Goal: Information Seeking & Learning: Learn about a topic

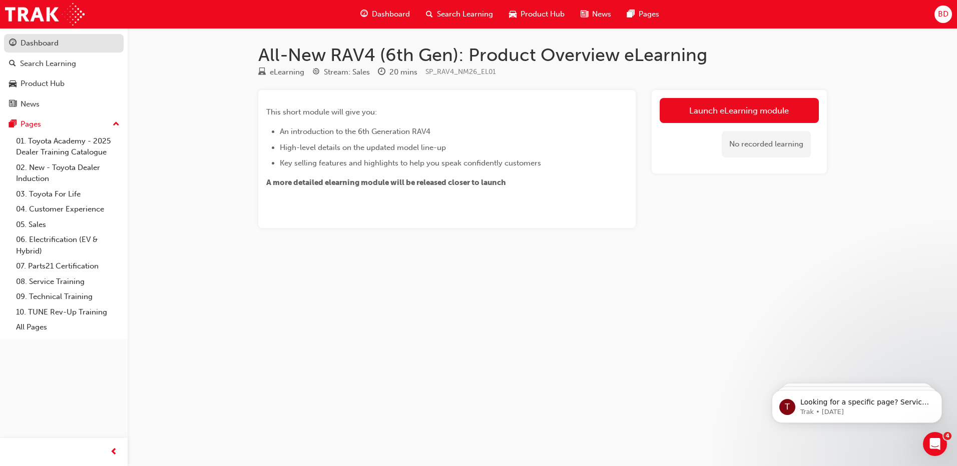
click at [48, 39] on div "Dashboard" at bounding box center [40, 44] width 38 height 12
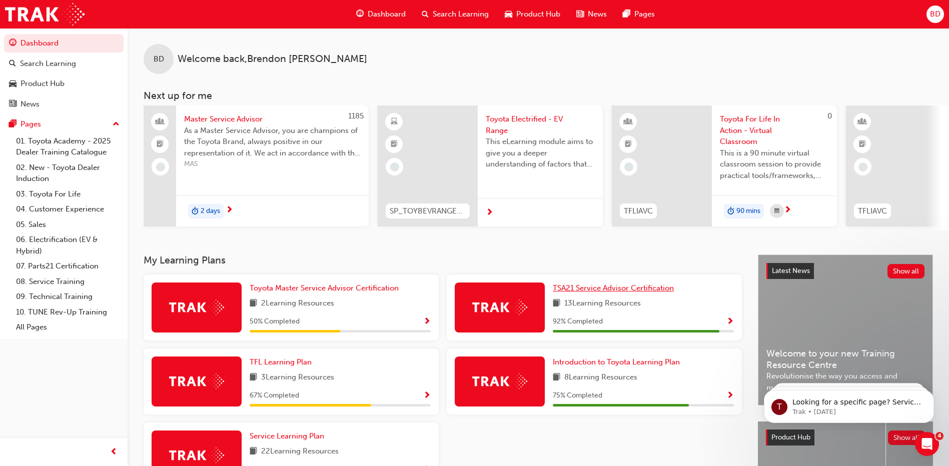
click at [595, 294] on link "TSA21 Service Advisor Certification" at bounding box center [615, 289] width 125 height 12
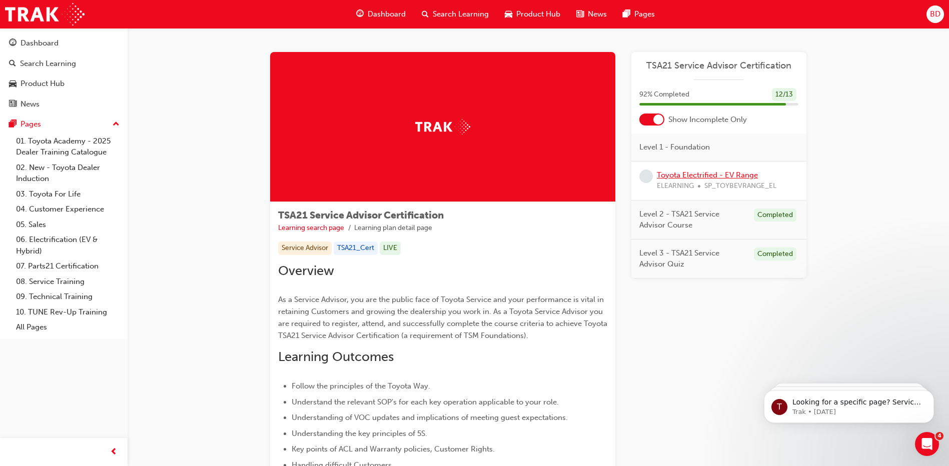
click at [706, 174] on link "Toyota Electrified - EV Range" at bounding box center [707, 175] width 101 height 9
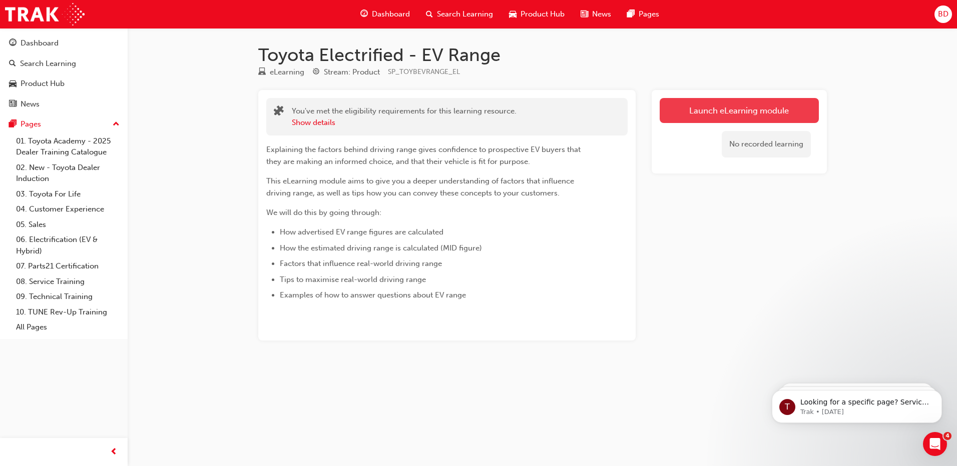
click at [719, 109] on link "Launch eLearning module" at bounding box center [738, 110] width 159 height 25
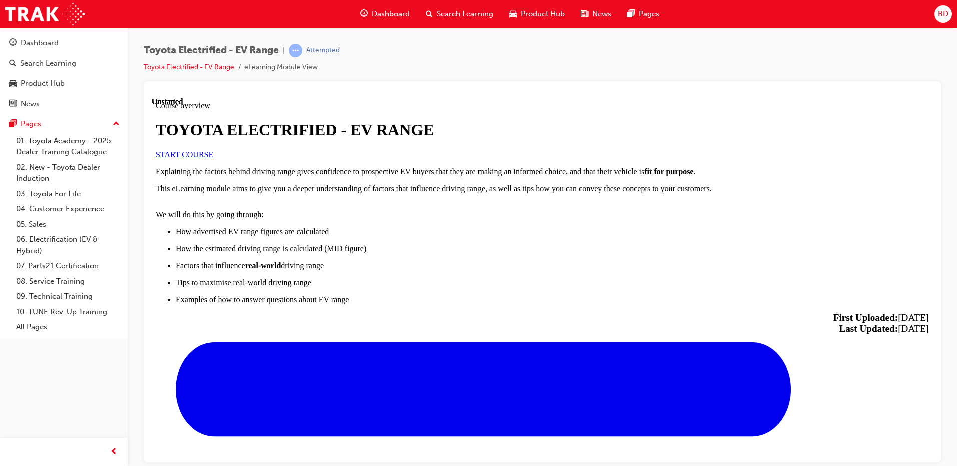
click at [213, 159] on span "START COURSE" at bounding box center [185, 154] width 58 height 9
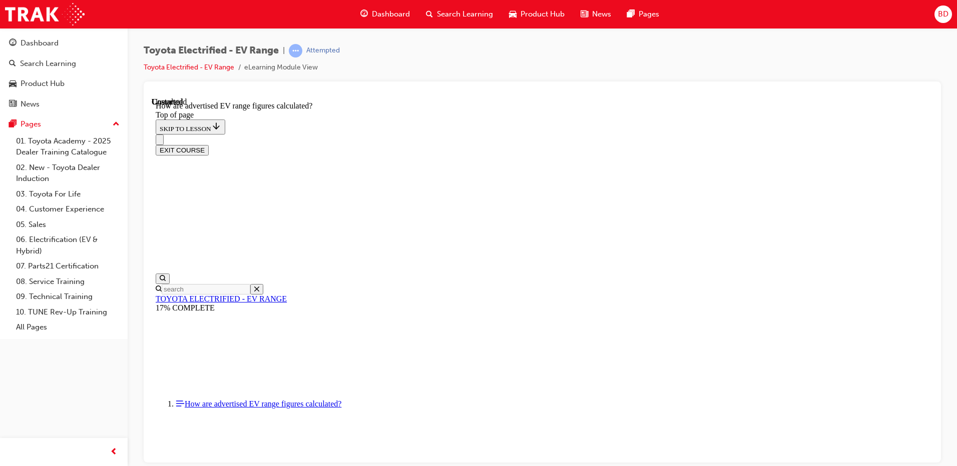
scroll to position [527, 0]
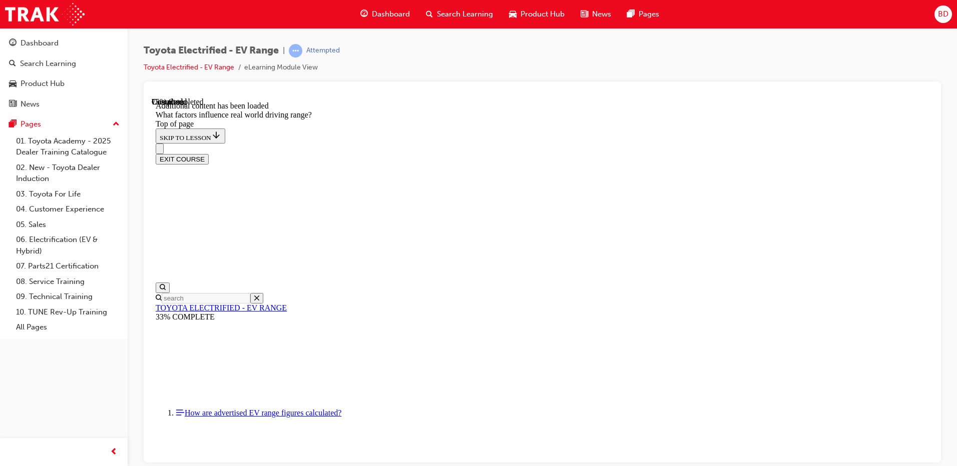
scroll to position [1347, 0]
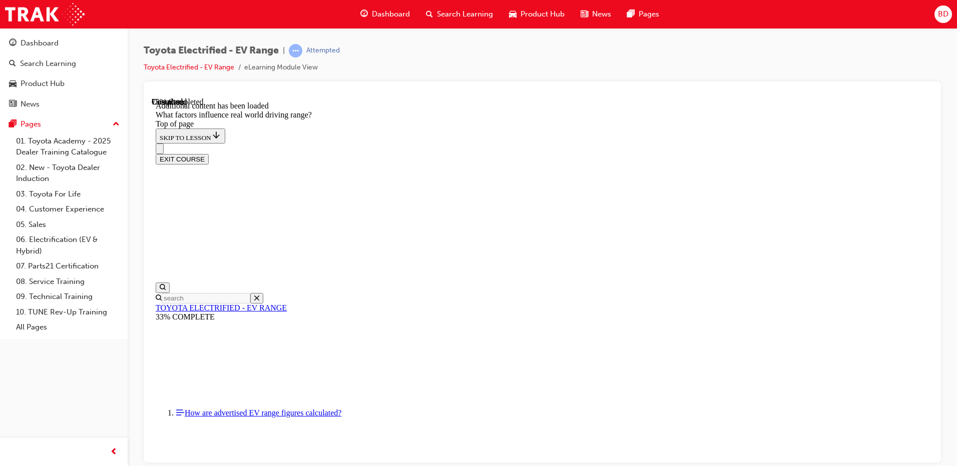
drag, startPoint x: 445, startPoint y: 308, endPoint x: 507, endPoint y: 258, distance: 79.7
drag, startPoint x: 789, startPoint y: 282, endPoint x: 524, endPoint y: 166, distance: 289.0
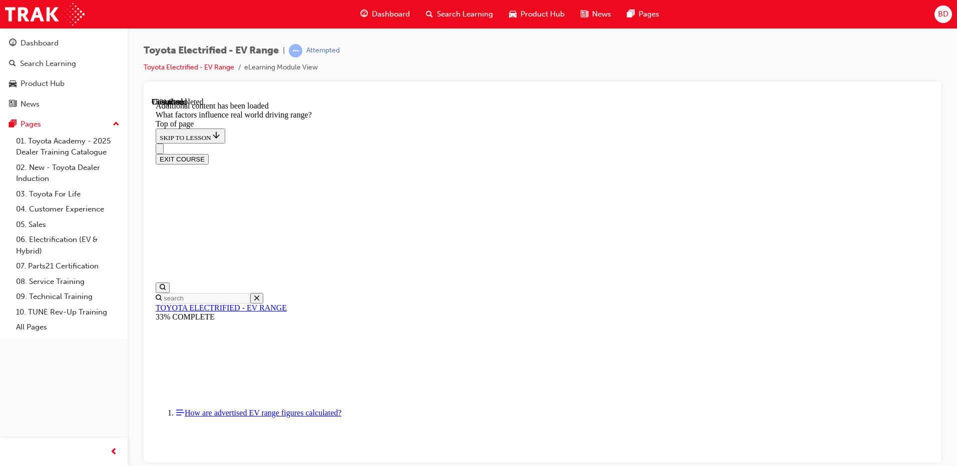
drag, startPoint x: 533, startPoint y: 180, endPoint x: 636, endPoint y: 137, distance: 111.4
drag, startPoint x: 636, startPoint y: 137, endPoint x: 634, endPoint y: 210, distance: 73.6
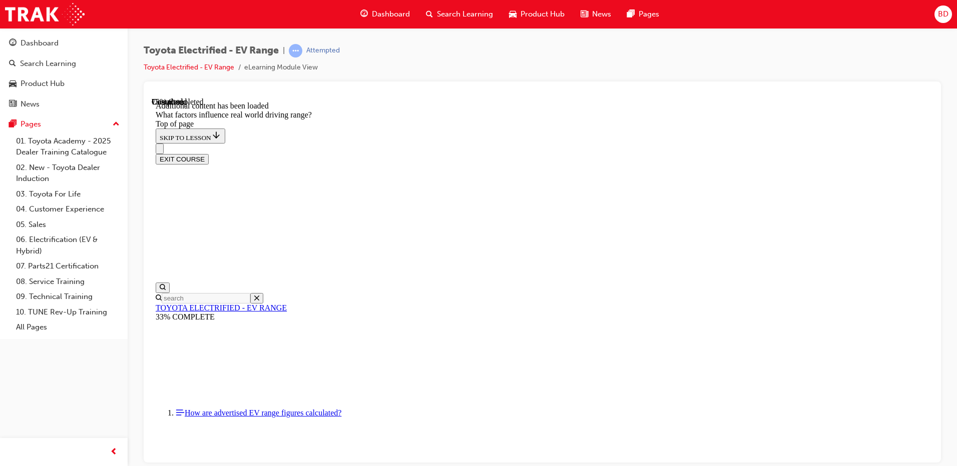
drag, startPoint x: 623, startPoint y: 254, endPoint x: 727, endPoint y: 376, distance: 160.1
drag, startPoint x: 595, startPoint y: 178, endPoint x: 484, endPoint y: 312, distance: 174.1
drag, startPoint x: 581, startPoint y: 190, endPoint x: 705, endPoint y: 324, distance: 182.0
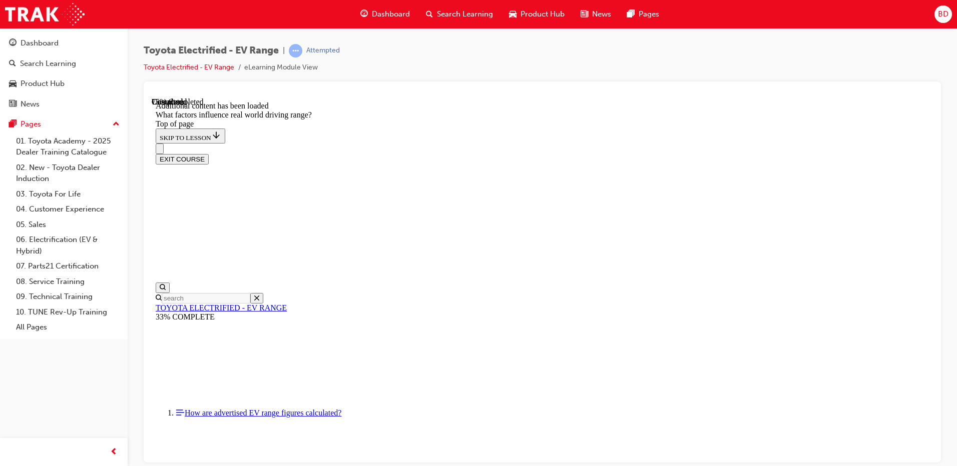
drag, startPoint x: 610, startPoint y: 197, endPoint x: 477, endPoint y: 332, distance: 189.6
drag, startPoint x: 572, startPoint y: 188, endPoint x: 437, endPoint y: 319, distance: 187.9
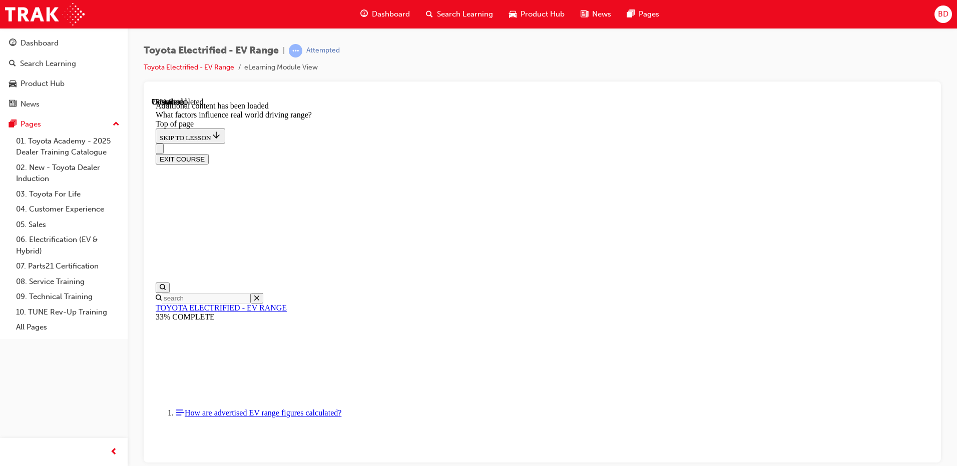
drag, startPoint x: 596, startPoint y: 180, endPoint x: 466, endPoint y: 320, distance: 191.6
drag, startPoint x: 601, startPoint y: 185, endPoint x: 721, endPoint y: 317, distance: 178.6
drag, startPoint x: 599, startPoint y: 178, endPoint x: 733, endPoint y: 313, distance: 190.0
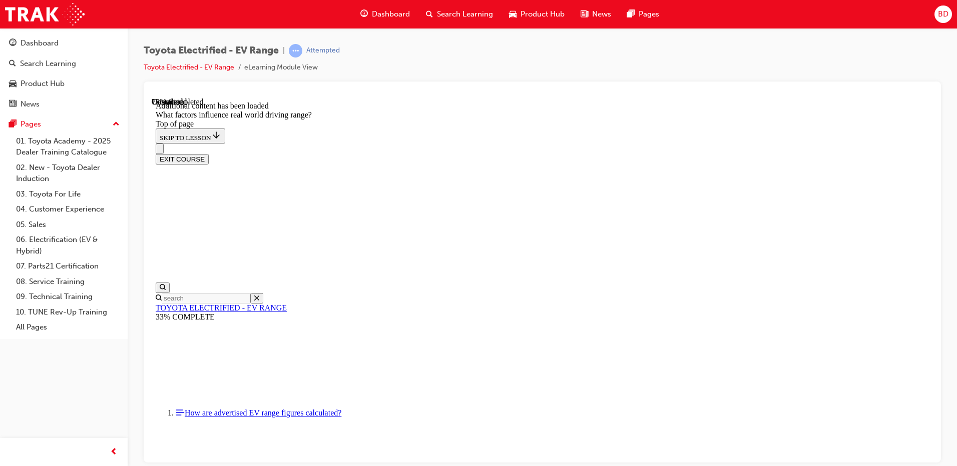
drag, startPoint x: 577, startPoint y: 180, endPoint x: 709, endPoint y: 318, distance: 191.1
drag, startPoint x: 597, startPoint y: 176, endPoint x: 477, endPoint y: 317, distance: 185.0
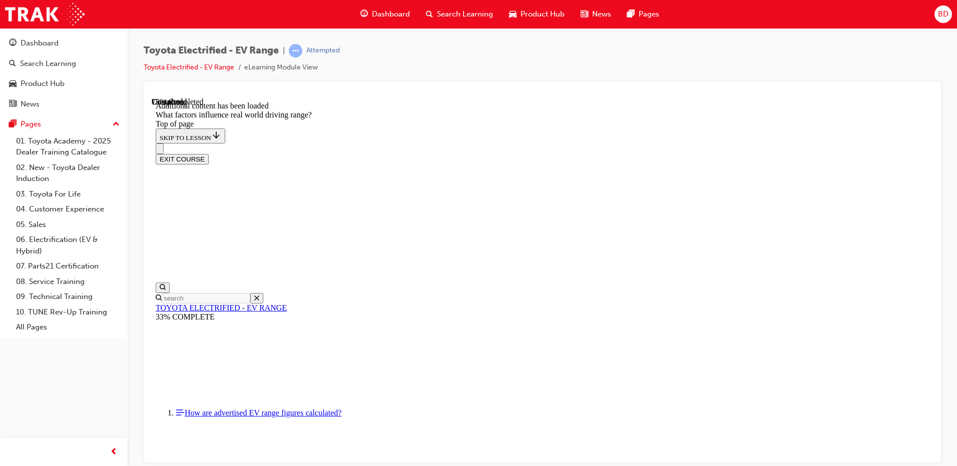
drag, startPoint x: 596, startPoint y: 183, endPoint x: 476, endPoint y: 306, distance: 172.0
drag, startPoint x: 604, startPoint y: 175, endPoint x: 736, endPoint y: 306, distance: 185.8
drag, startPoint x: 596, startPoint y: 176, endPoint x: 465, endPoint y: 324, distance: 197.4
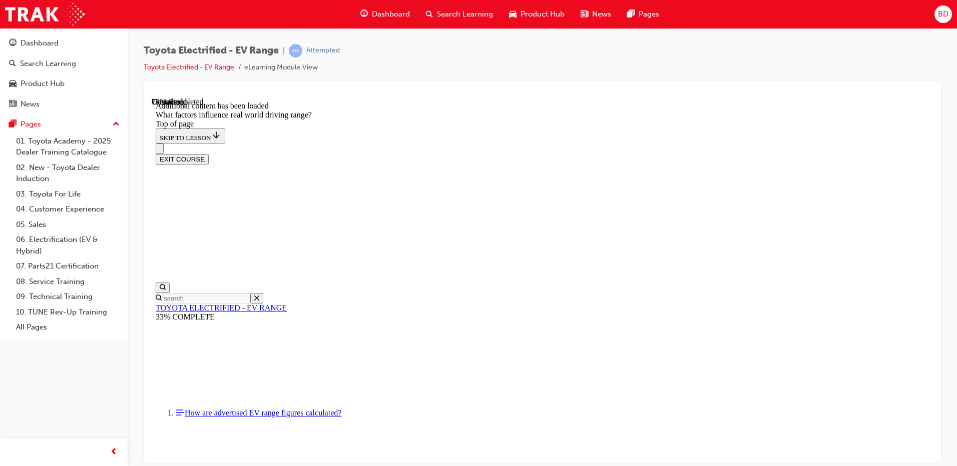
drag, startPoint x: 596, startPoint y: 172, endPoint x: 723, endPoint y: 299, distance: 179.7
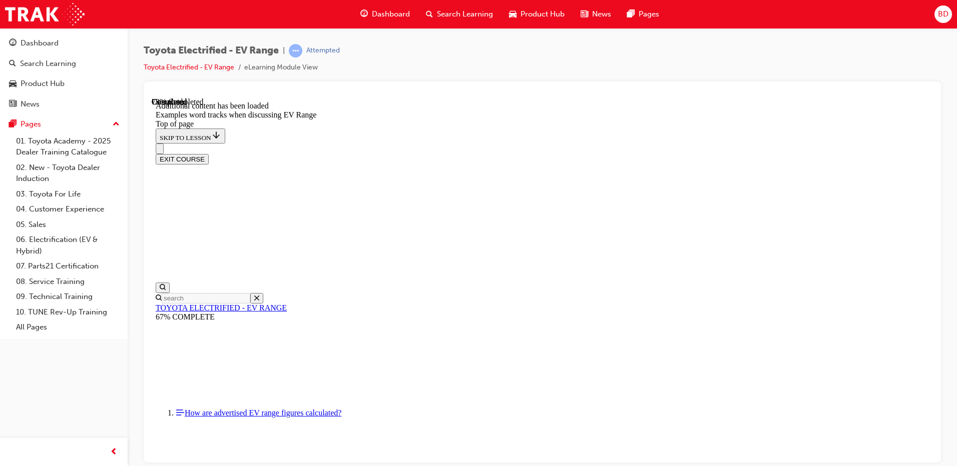
scroll to position [1080, 0]
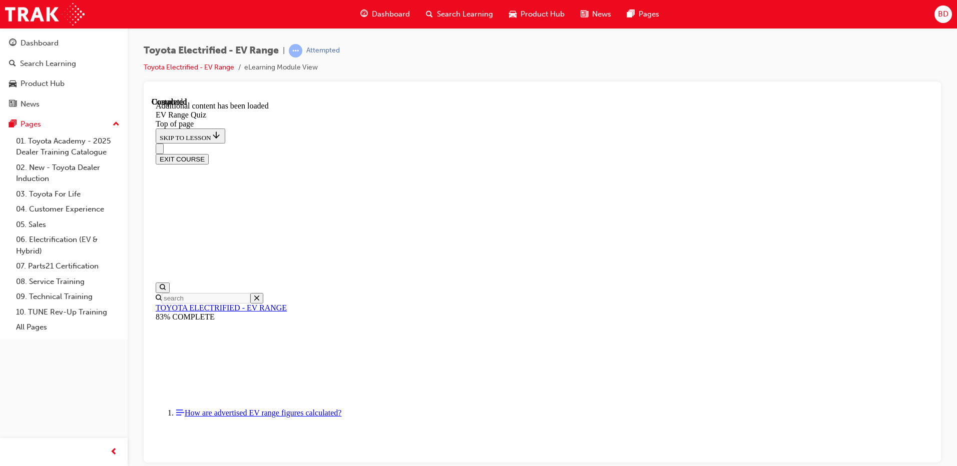
scroll to position [31, 0]
drag, startPoint x: 623, startPoint y: 427, endPoint x: 622, endPoint y: 420, distance: 6.6
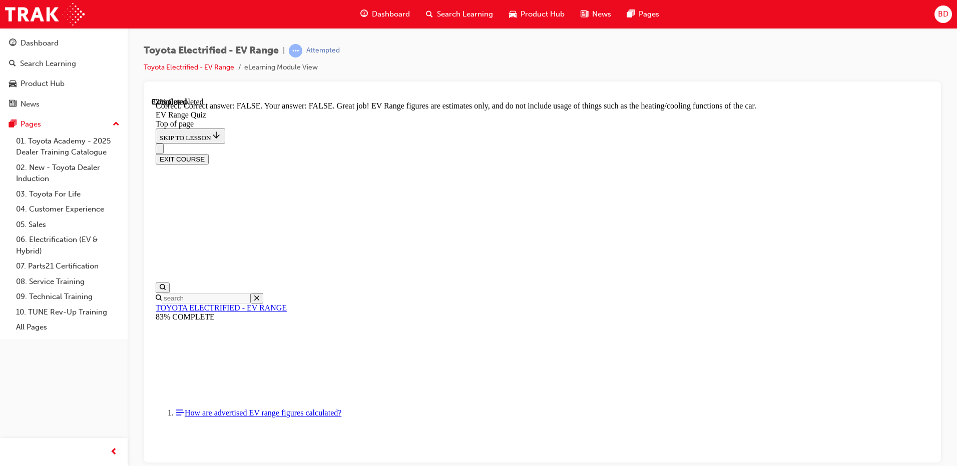
scroll to position [173, 0]
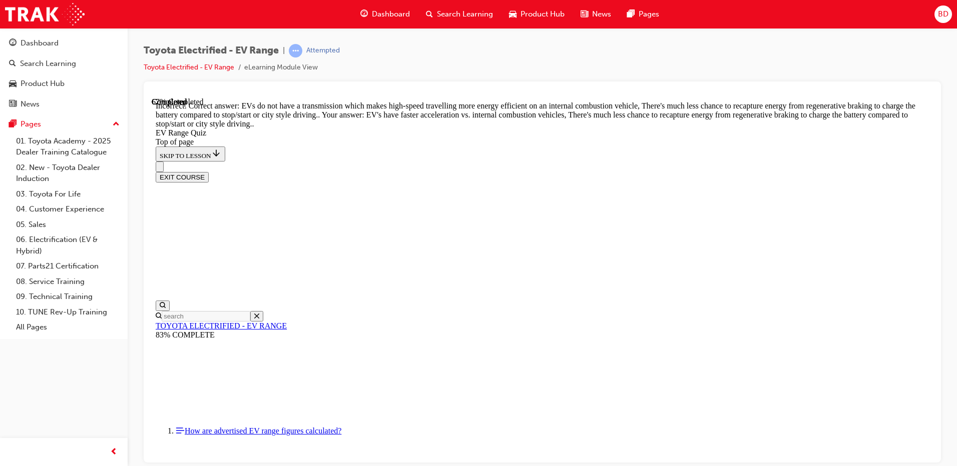
scroll to position [238, 0]
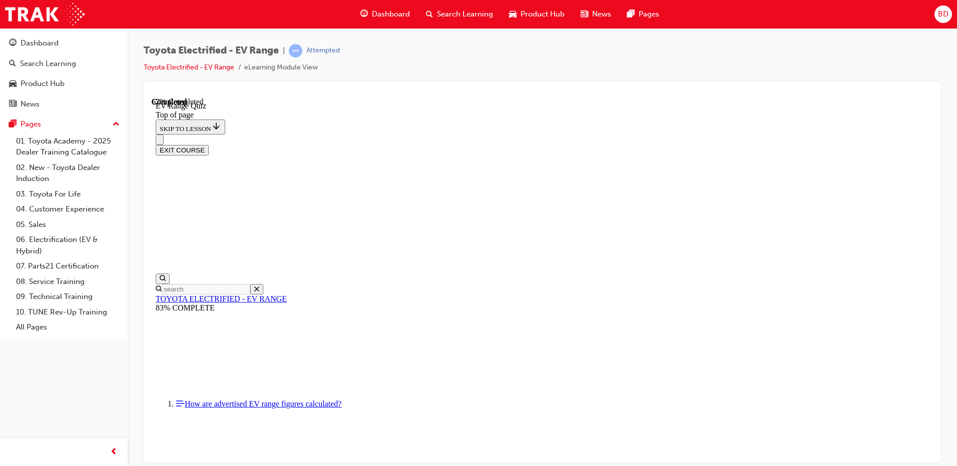
scroll to position [131, 0]
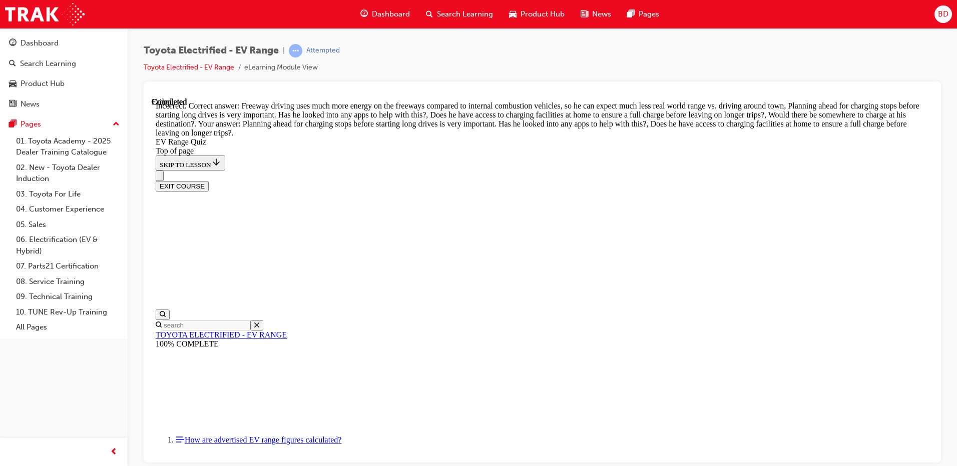
scroll to position [282, 0]
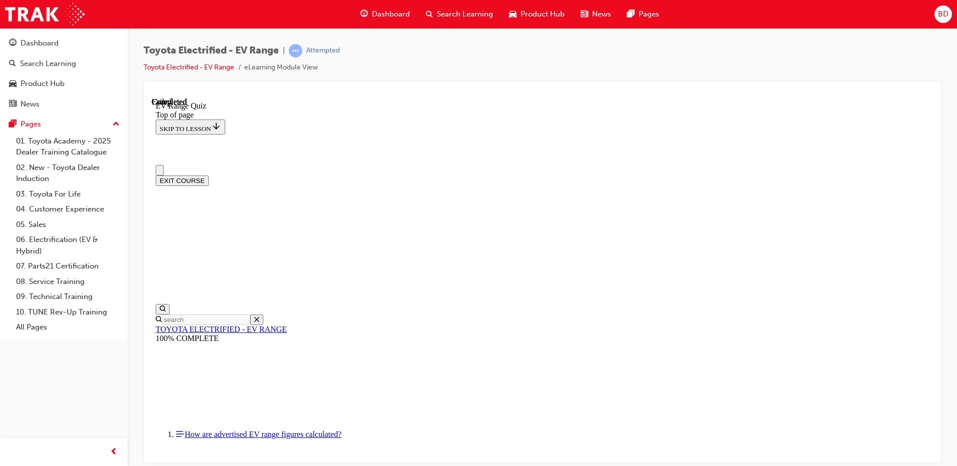
scroll to position [0, 0]
click at [209, 175] on button "EXIT COURSE" at bounding box center [182, 180] width 53 height 11
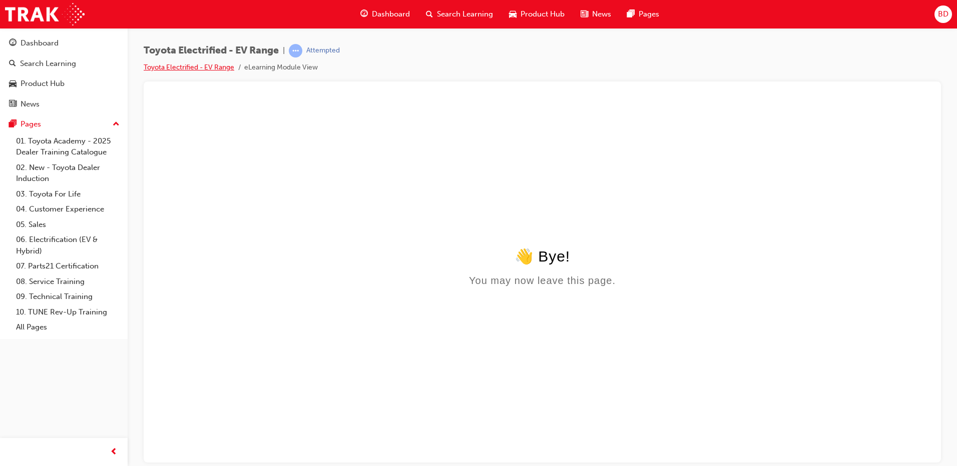
click at [214, 71] on link "Toyota Electrified - EV Range" at bounding box center [189, 67] width 91 height 9
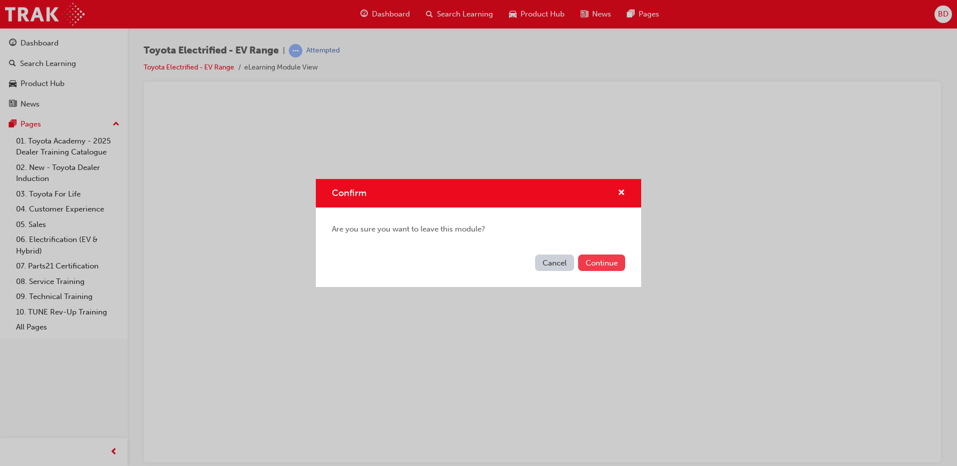
click at [607, 262] on button "Continue" at bounding box center [601, 263] width 47 height 17
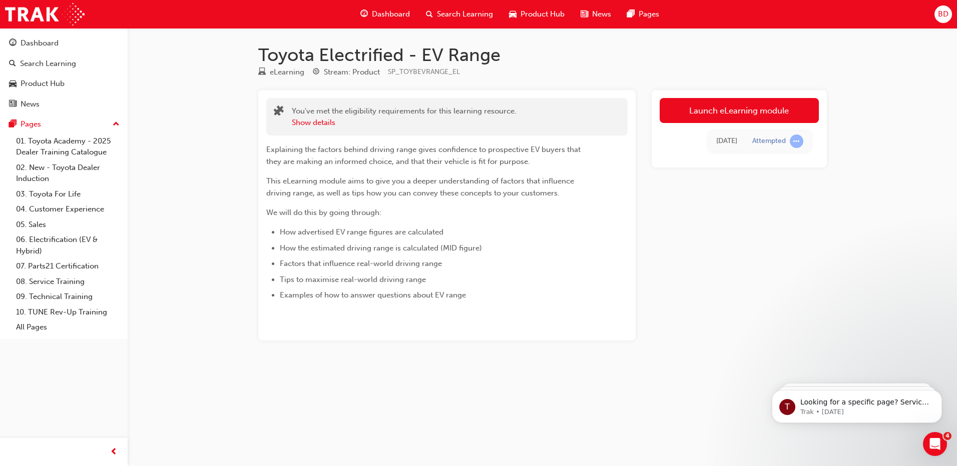
click at [765, 141] on div "Attempted" at bounding box center [769, 142] width 34 height 10
click at [729, 145] on div "[DATE]" at bounding box center [726, 142] width 21 height 12
click at [794, 142] on span "learningRecordVerb_ATTEMPT-icon" at bounding box center [797, 142] width 14 height 14
click at [716, 157] on div "[DATE] Attempted" at bounding box center [738, 141] width 159 height 37
click at [52, 45] on div "Dashboard" at bounding box center [40, 44] width 38 height 12
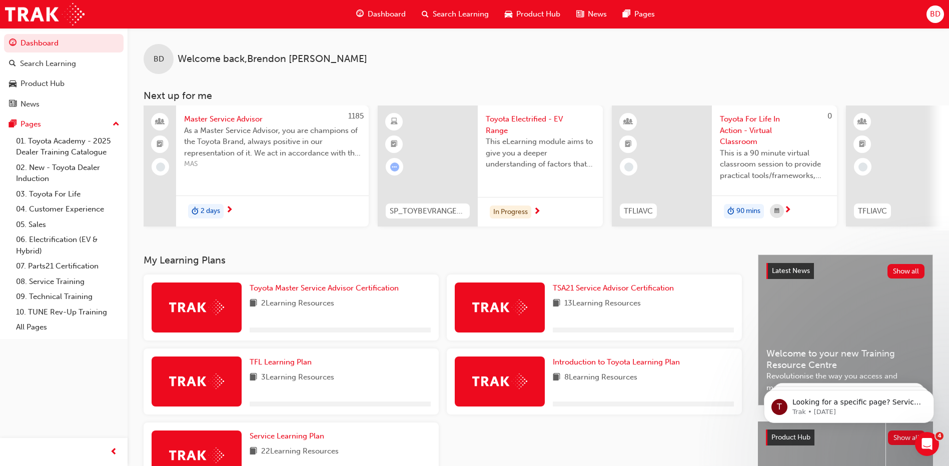
click at [572, 305] on span "13 Learning Resources" at bounding box center [602, 304] width 77 height 13
click at [585, 290] on span "TSA21 Service Advisor Certification" at bounding box center [613, 288] width 121 height 9
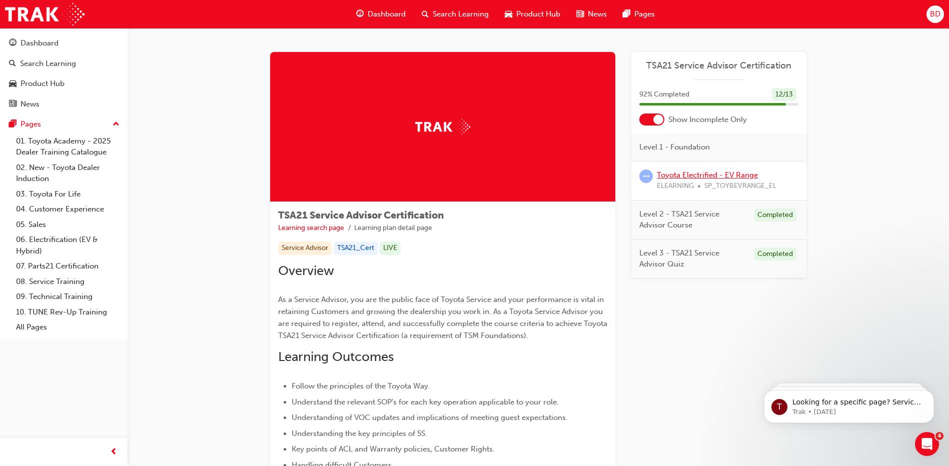
click at [701, 175] on link "Toyota Electrified - EV Range" at bounding box center [707, 175] width 101 height 9
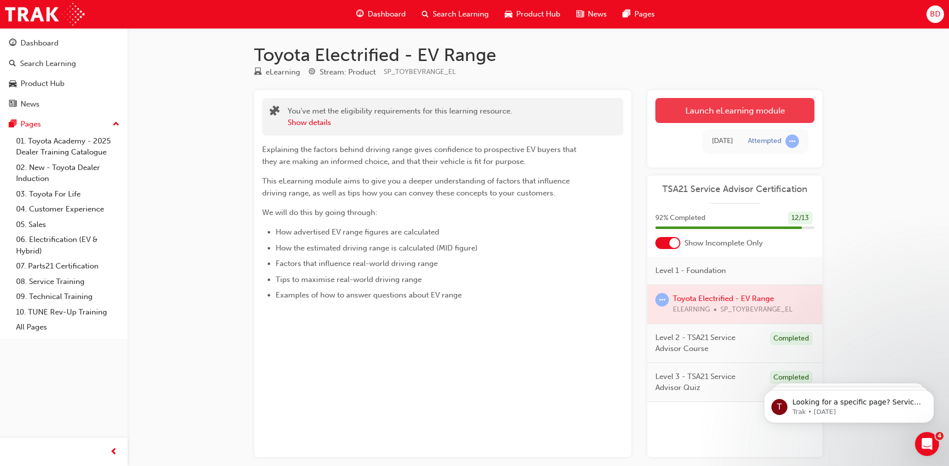
click at [720, 108] on link "Launch eLearning module" at bounding box center [734, 110] width 159 height 25
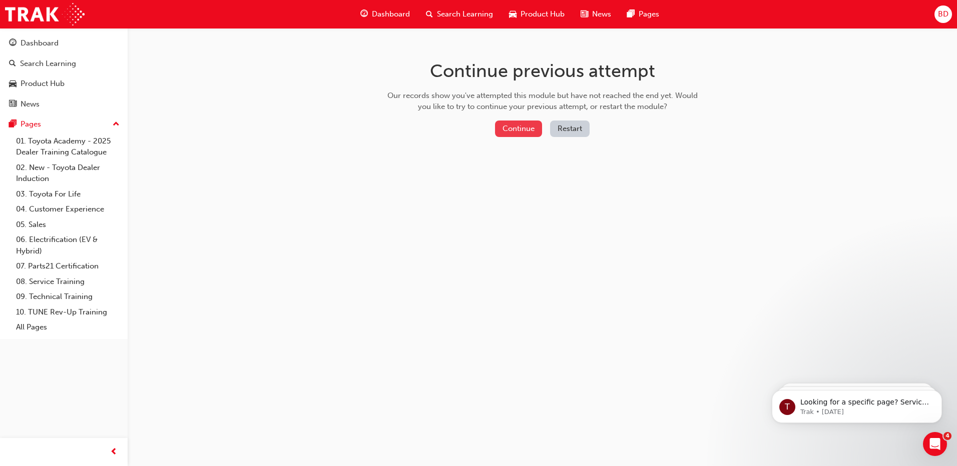
click at [527, 129] on button "Continue" at bounding box center [518, 129] width 47 height 17
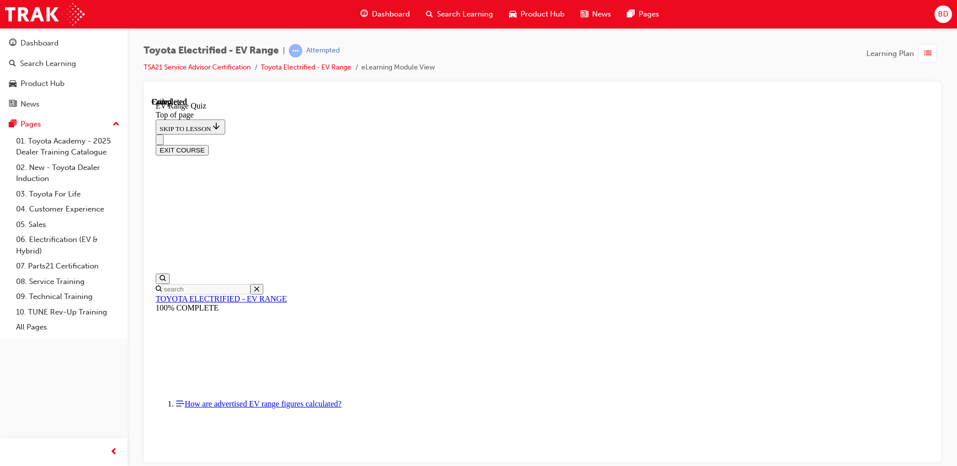
scroll to position [148, 0]
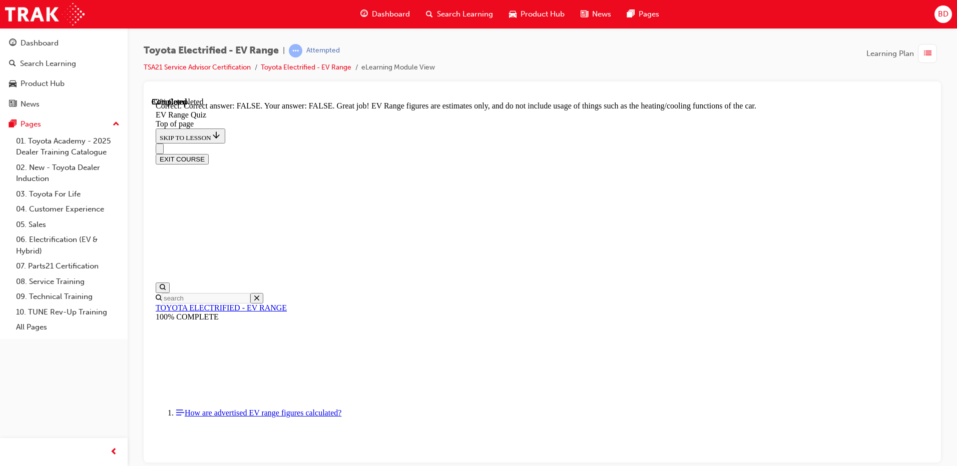
scroll to position [173, 0]
drag, startPoint x: 453, startPoint y: 328, endPoint x: 461, endPoint y: 329, distance: 7.6
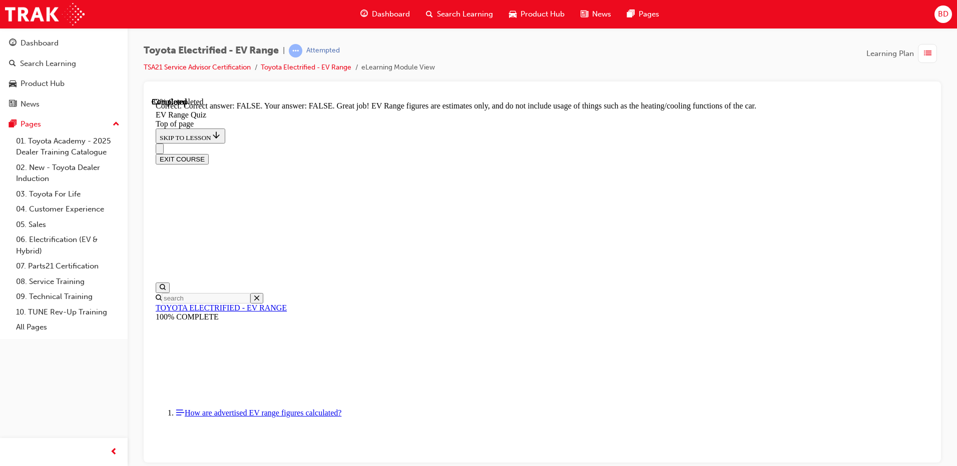
scroll to position [207, 0]
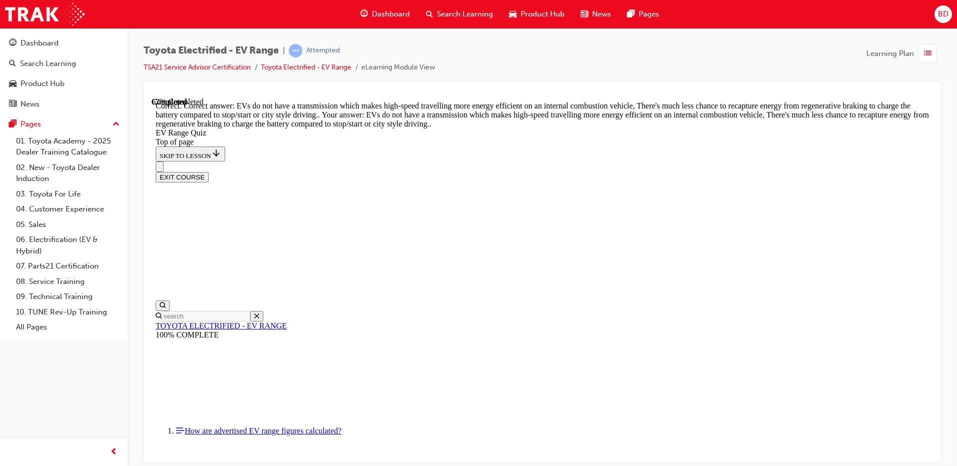
scroll to position [238, 0]
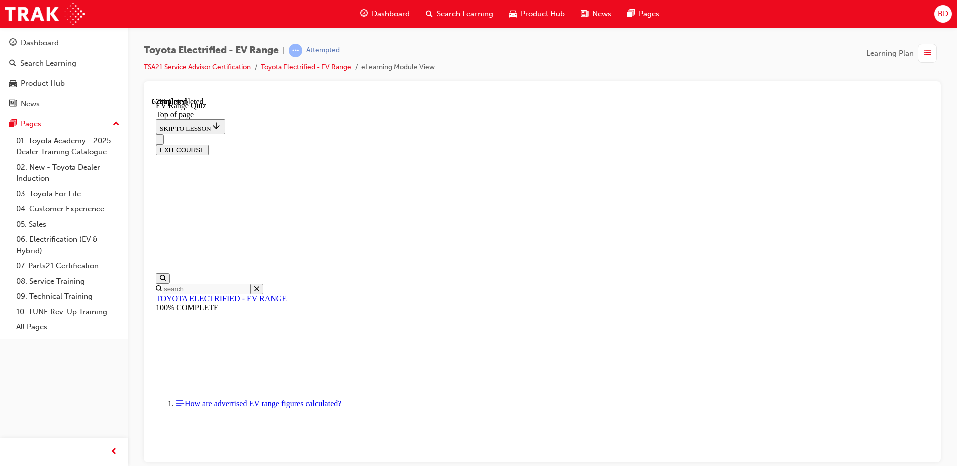
drag, startPoint x: 454, startPoint y: 425, endPoint x: 469, endPoint y: 417, distance: 17.0
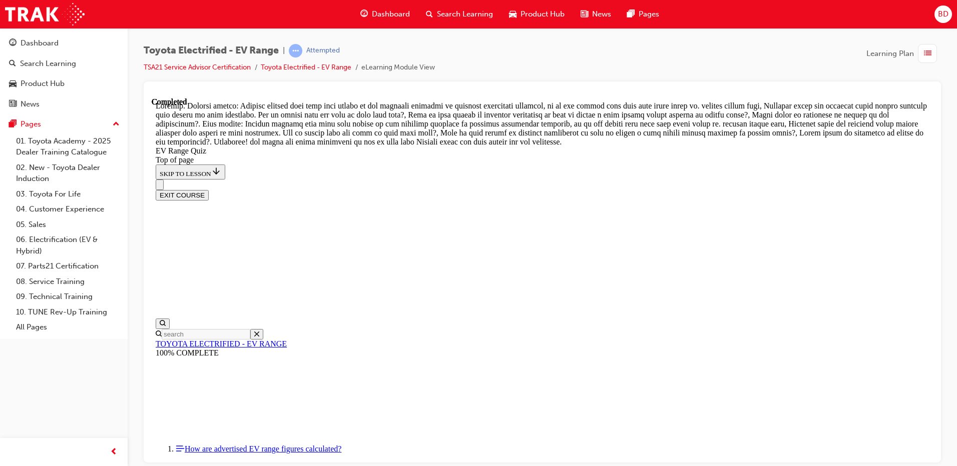
scroll to position [344, 0]
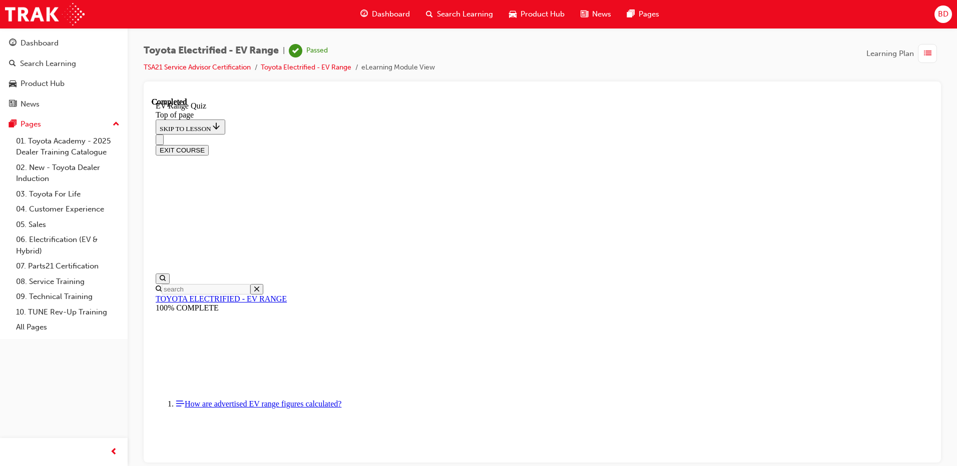
scroll to position [148, 0]
click at [209, 145] on button "EXIT COURSE" at bounding box center [182, 150] width 53 height 11
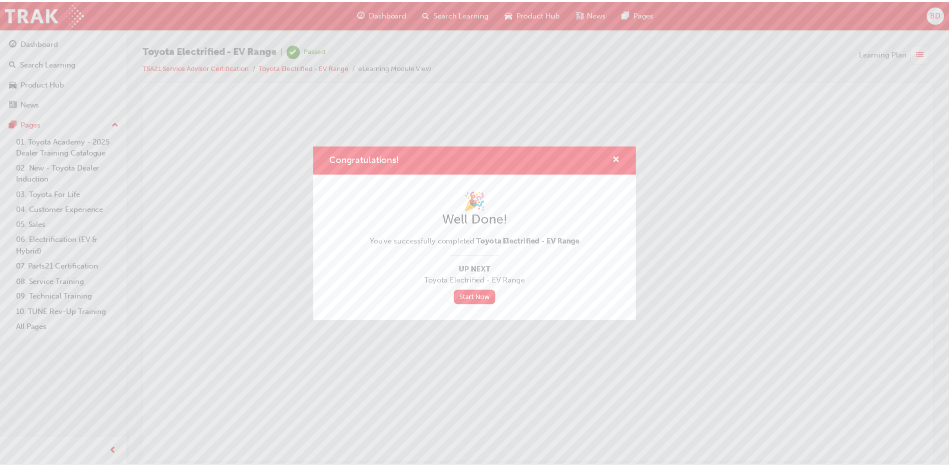
scroll to position [0, 0]
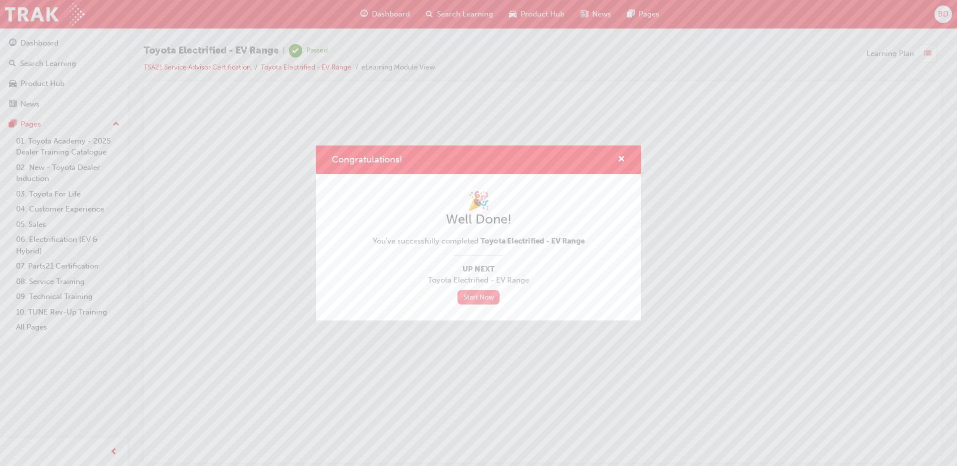
click at [482, 296] on link "Start Now" at bounding box center [478, 297] width 42 height 15
click at [472, 298] on link "Start Now" at bounding box center [478, 297] width 42 height 15
click at [621, 158] on span "cross-icon" at bounding box center [621, 160] width 8 height 9
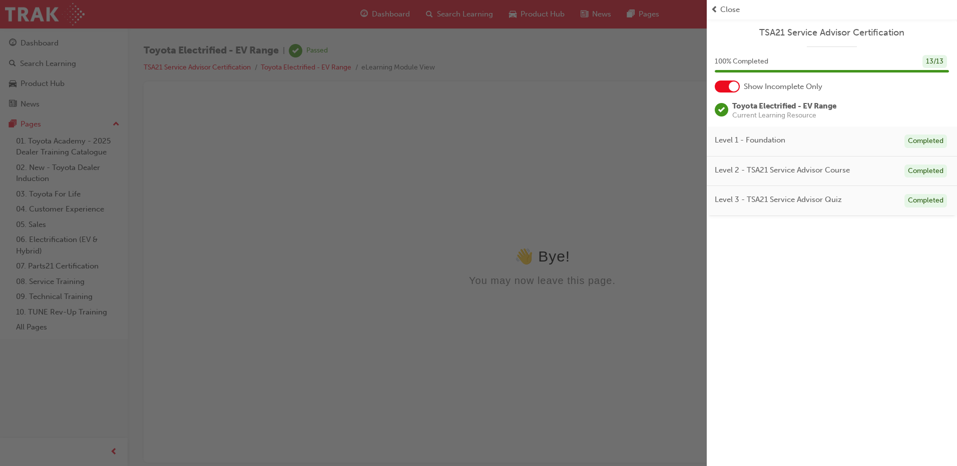
drag, startPoint x: 451, startPoint y: 178, endPoint x: 462, endPoint y: 178, distance: 11.0
click at [462, 178] on div "button" at bounding box center [353, 233] width 707 height 466
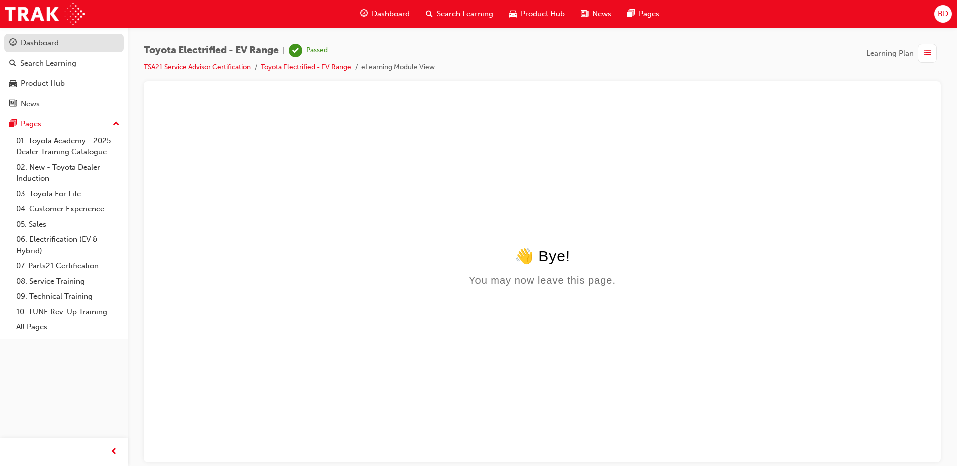
click at [44, 44] on div "Dashboard" at bounding box center [40, 44] width 38 height 12
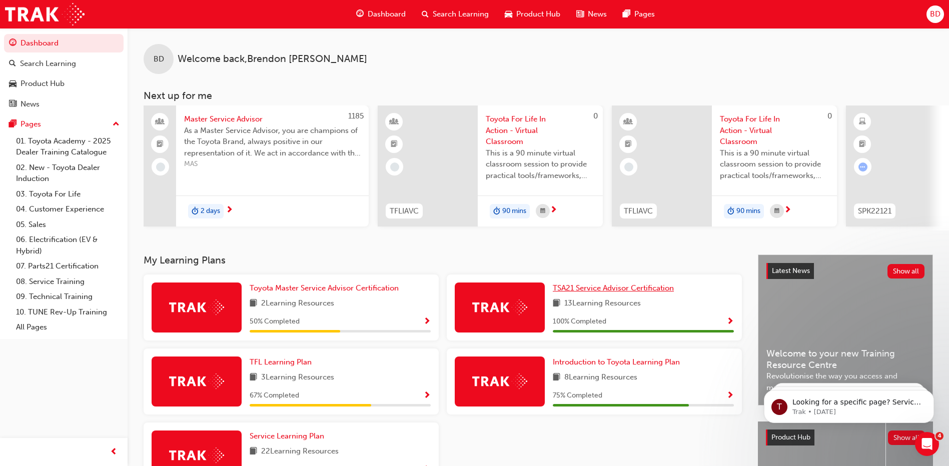
click at [616, 293] on span "TSA21 Service Advisor Certification" at bounding box center [613, 288] width 121 height 9
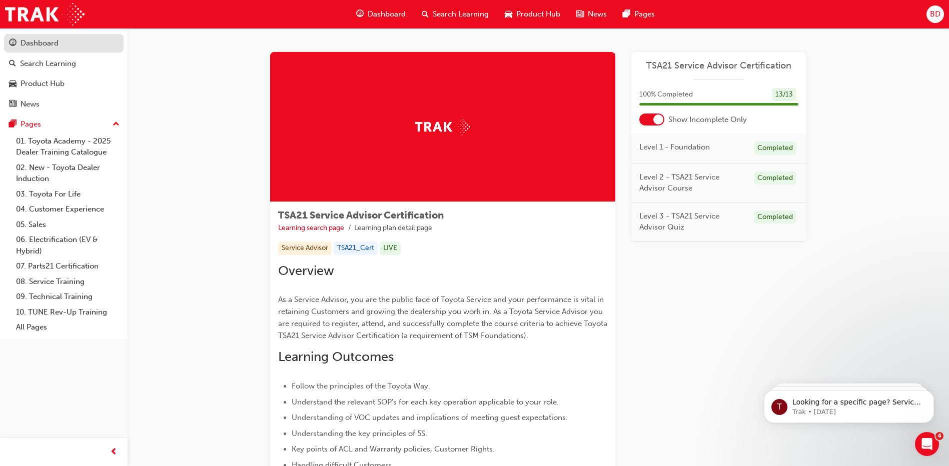
click at [47, 41] on div "Dashboard" at bounding box center [40, 44] width 38 height 12
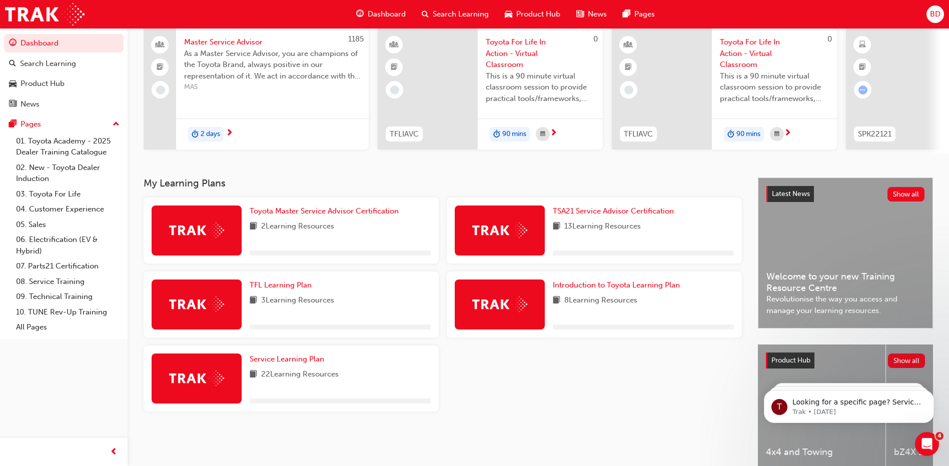
scroll to position [100, 0]
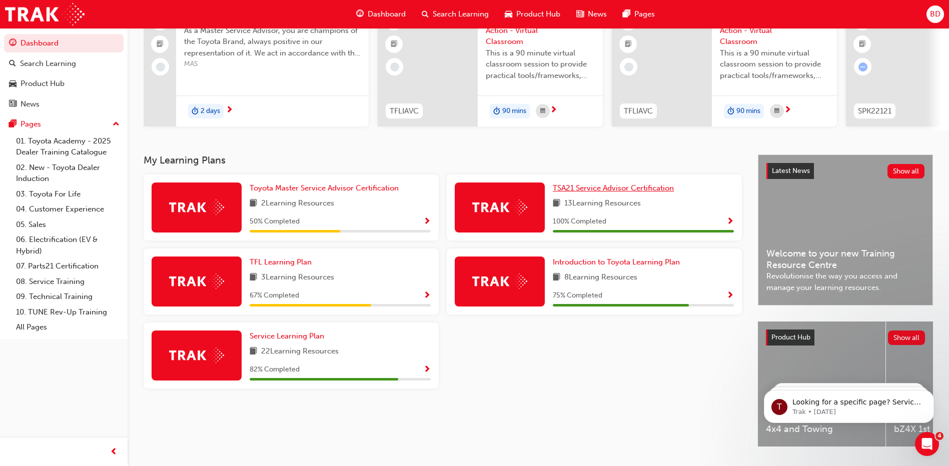
click at [613, 187] on link "TSA21 Service Advisor Certification" at bounding box center [615, 189] width 125 height 12
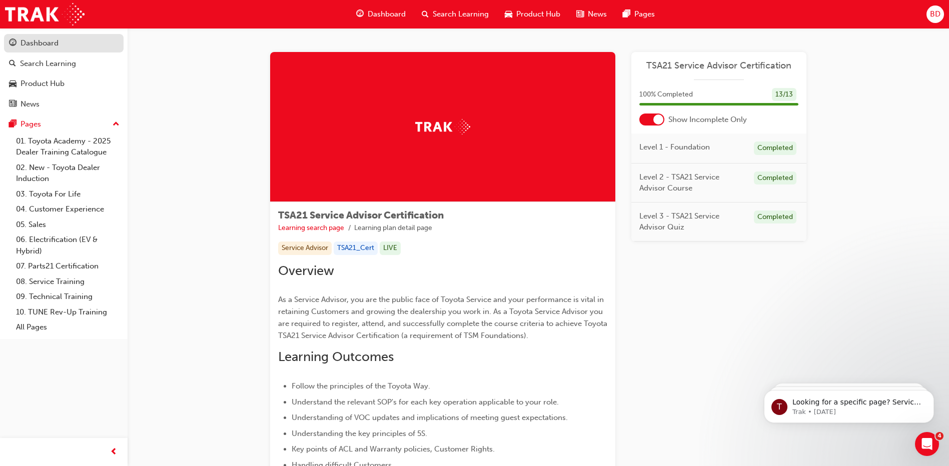
click at [31, 42] on div "Dashboard" at bounding box center [40, 44] width 38 height 12
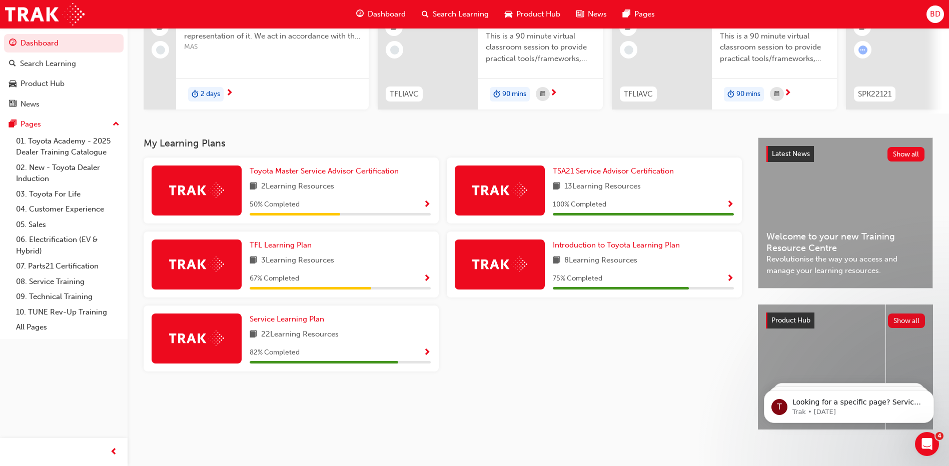
scroll to position [132, 0]
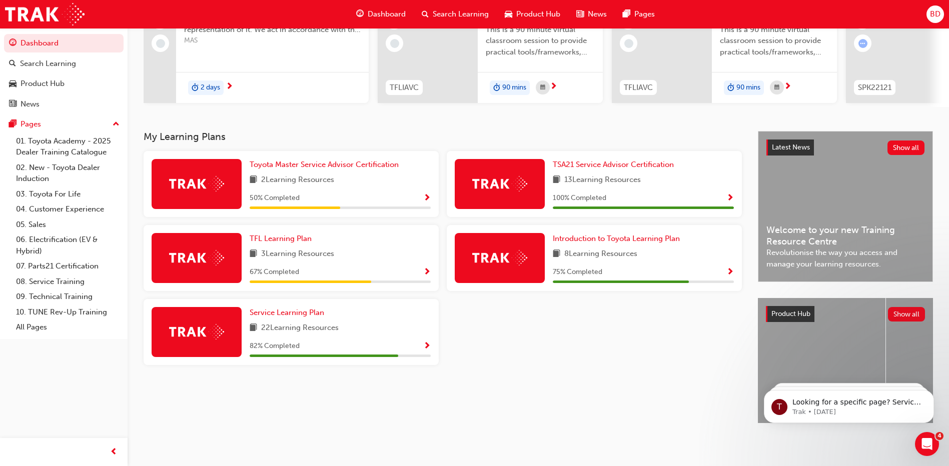
click at [596, 251] on span "8 Learning Resources" at bounding box center [600, 254] width 73 height 13
click at [586, 236] on span "Introduction to Toyota Learning Plan" at bounding box center [616, 238] width 127 height 9
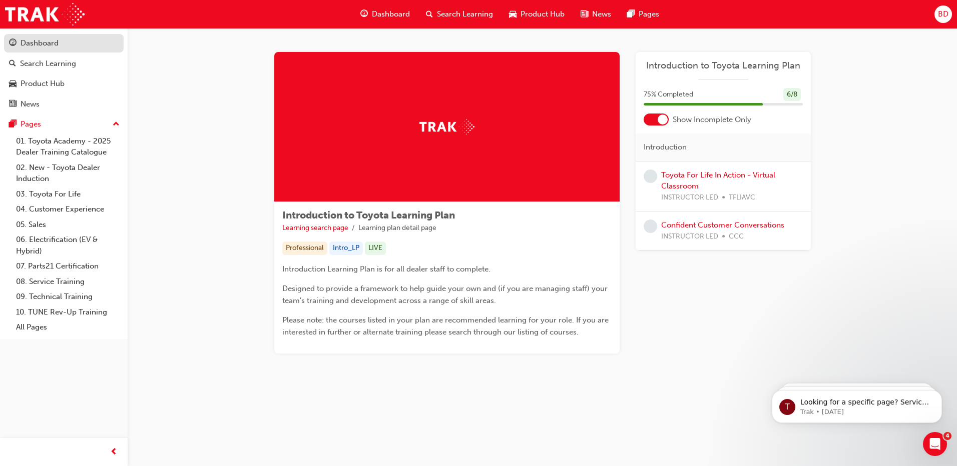
click at [32, 44] on div "Dashboard" at bounding box center [40, 44] width 38 height 12
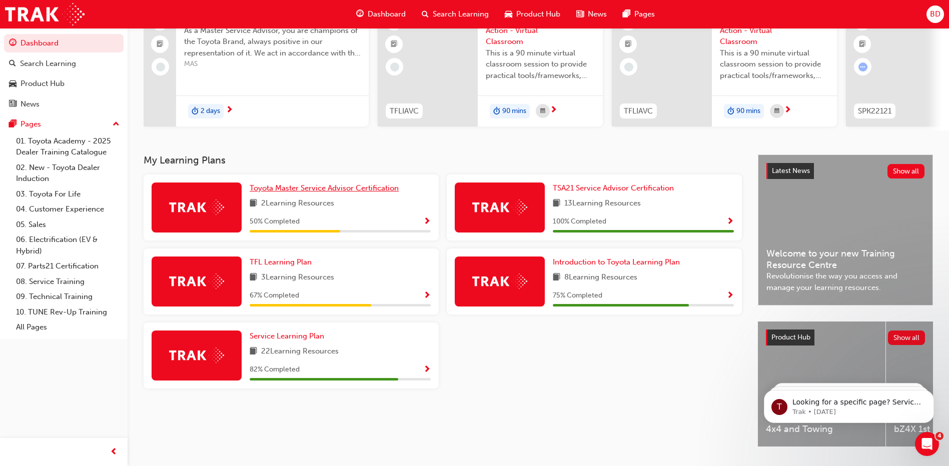
scroll to position [132, 0]
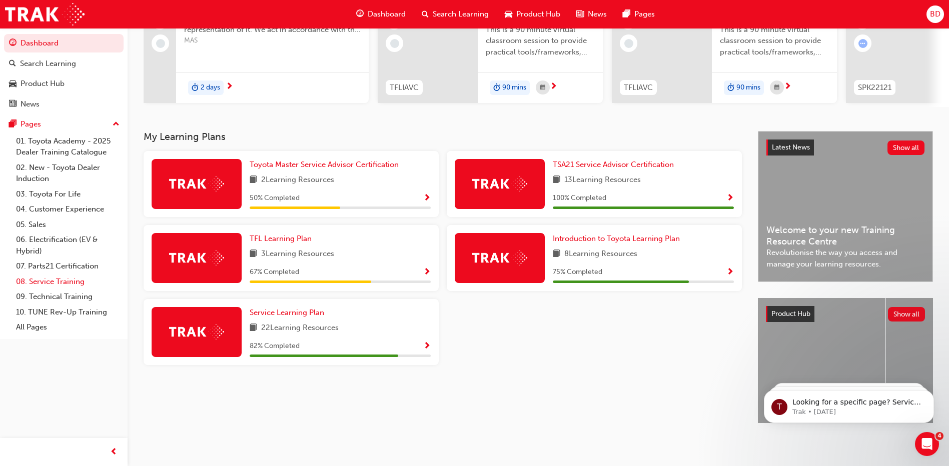
click at [43, 285] on link "08. Service Training" at bounding box center [68, 282] width 112 height 16
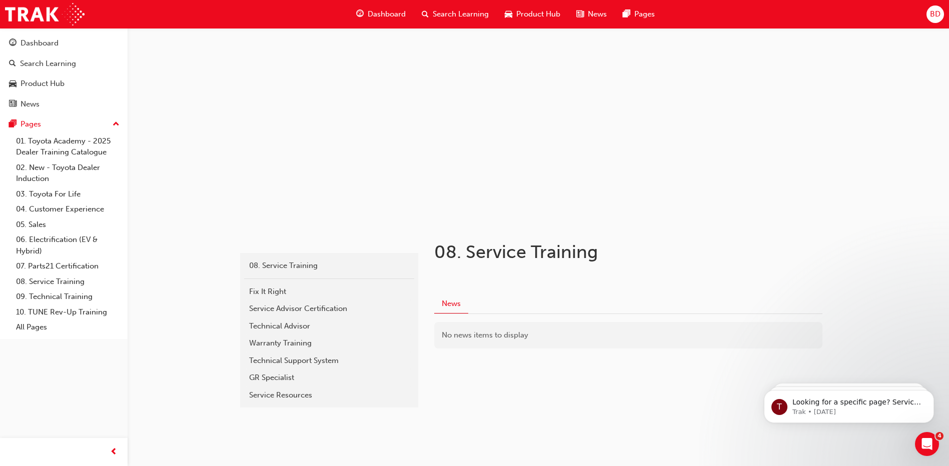
scroll to position [14, 0]
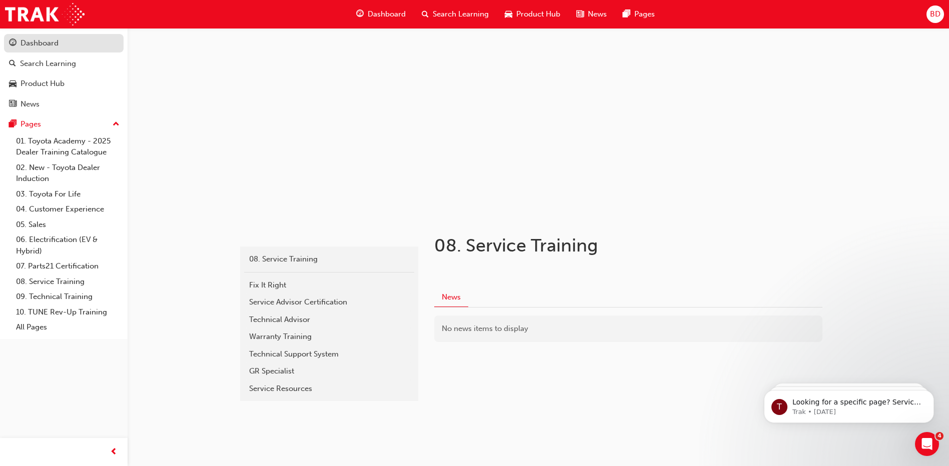
click at [41, 43] on div "Dashboard" at bounding box center [40, 44] width 38 height 12
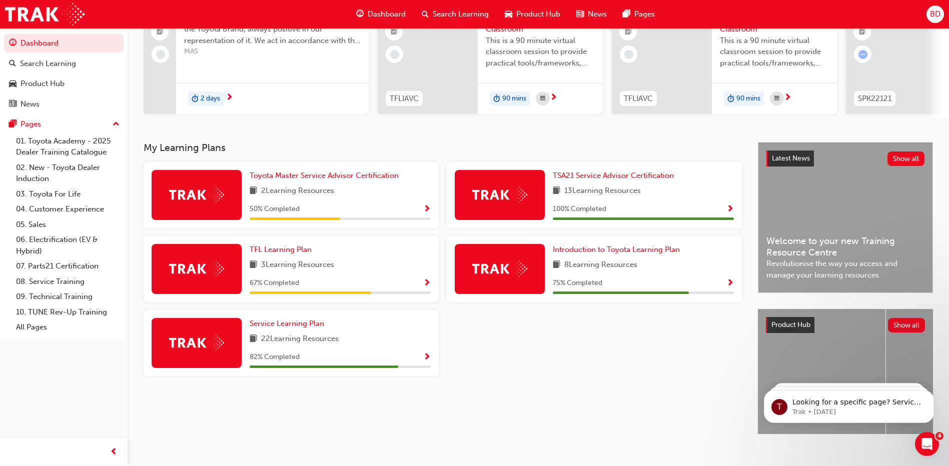
scroll to position [132, 0]
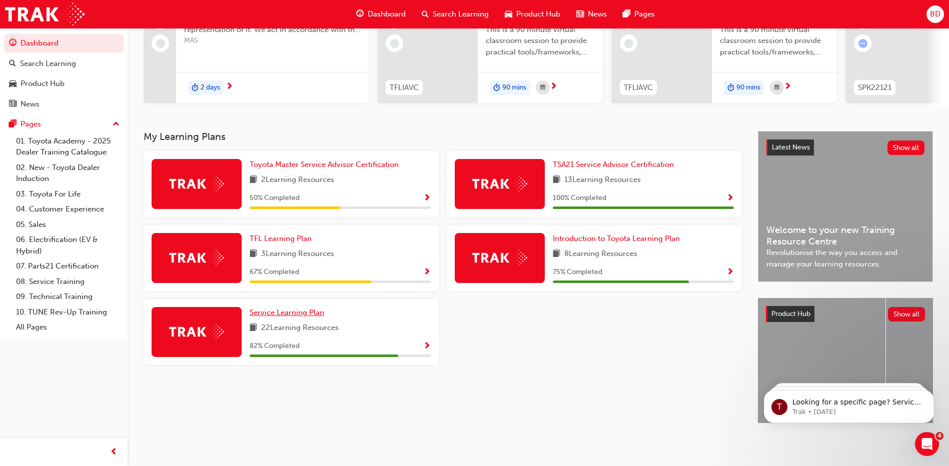
click at [279, 308] on span "Service Learning Plan" at bounding box center [287, 312] width 75 height 9
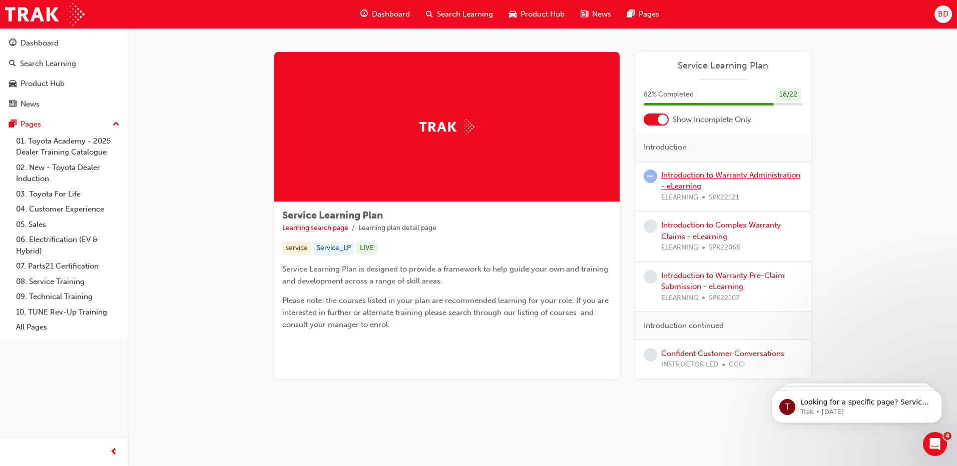
click at [665, 175] on link "Introduction to Warranty Administration - eLearning" at bounding box center [730, 181] width 139 height 21
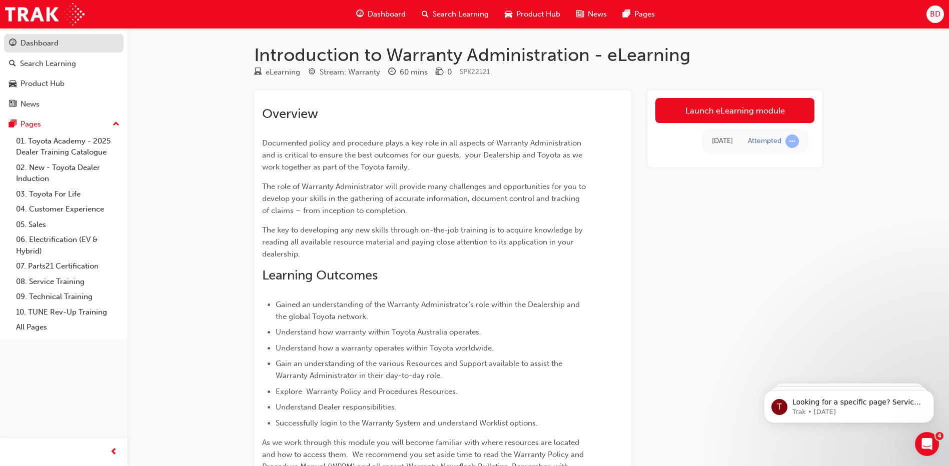
click at [35, 42] on div "Dashboard" at bounding box center [40, 44] width 38 height 12
